Goal: Task Accomplishment & Management: Use online tool/utility

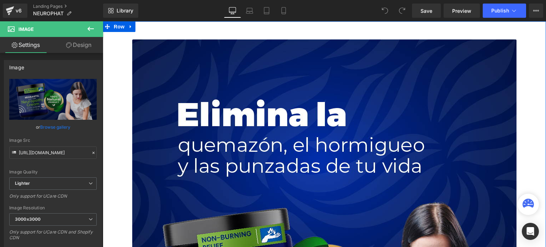
click at [193, 31] on div "Add To Cart (P) Cart Button" at bounding box center [324, 31] width 436 height 18
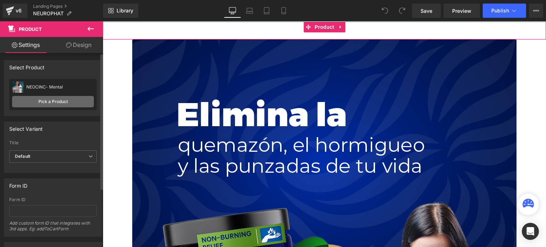
click at [48, 99] on link "Pick a Product" at bounding box center [53, 101] width 82 height 11
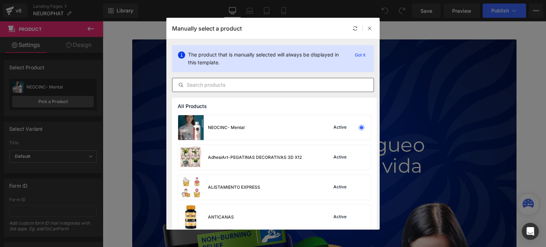
click at [259, 83] on input "text" at bounding box center [273, 85] width 201 height 9
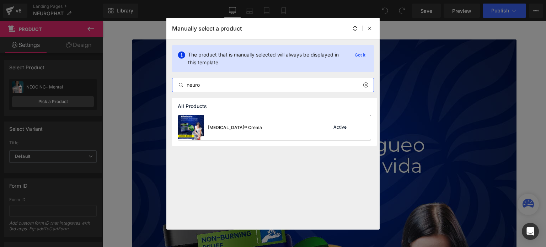
type input "neuro"
click at [246, 117] on div "[MEDICAL_DATA]® Crema" at bounding box center [220, 127] width 84 height 25
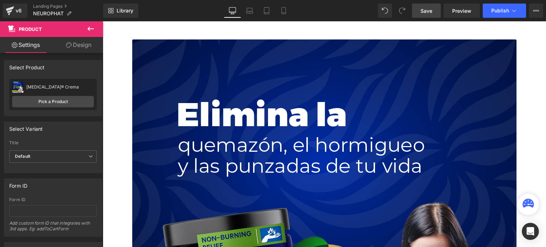
click at [427, 12] on span "Save" at bounding box center [427, 10] width 12 height 7
click at [43, 7] on link "Landing Pages" at bounding box center [68, 7] width 70 height 6
